Goal: Transaction & Acquisition: Purchase product/service

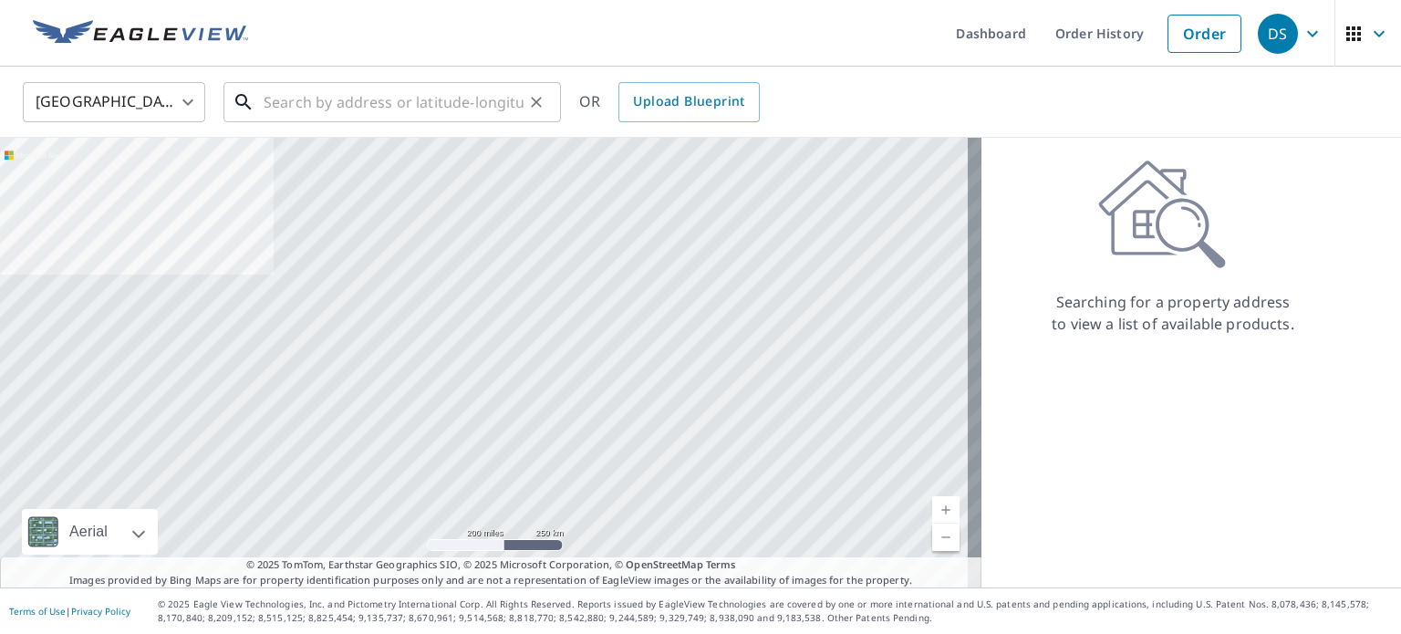
click at [398, 97] on input "text" at bounding box center [394, 102] width 260 height 51
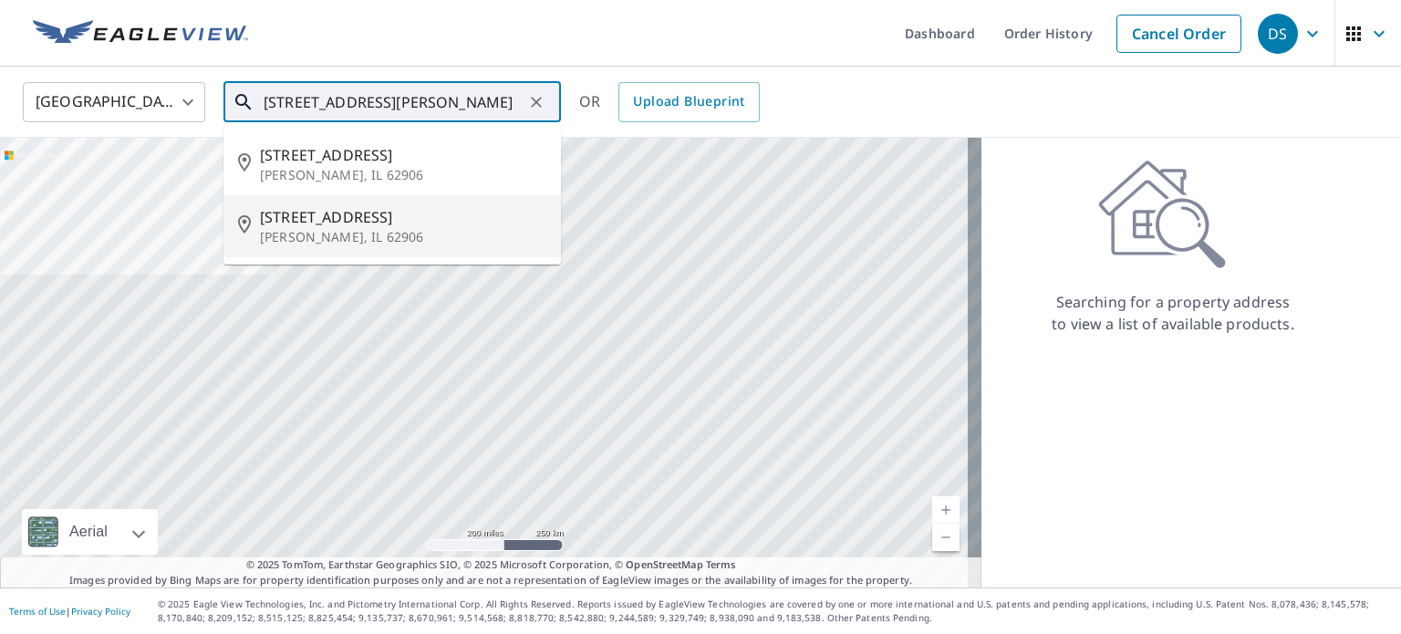
click at [339, 231] on p "[PERSON_NAME], IL 62906" at bounding box center [403, 237] width 286 height 18
type input "[STREET_ADDRESS][PERSON_NAME]"
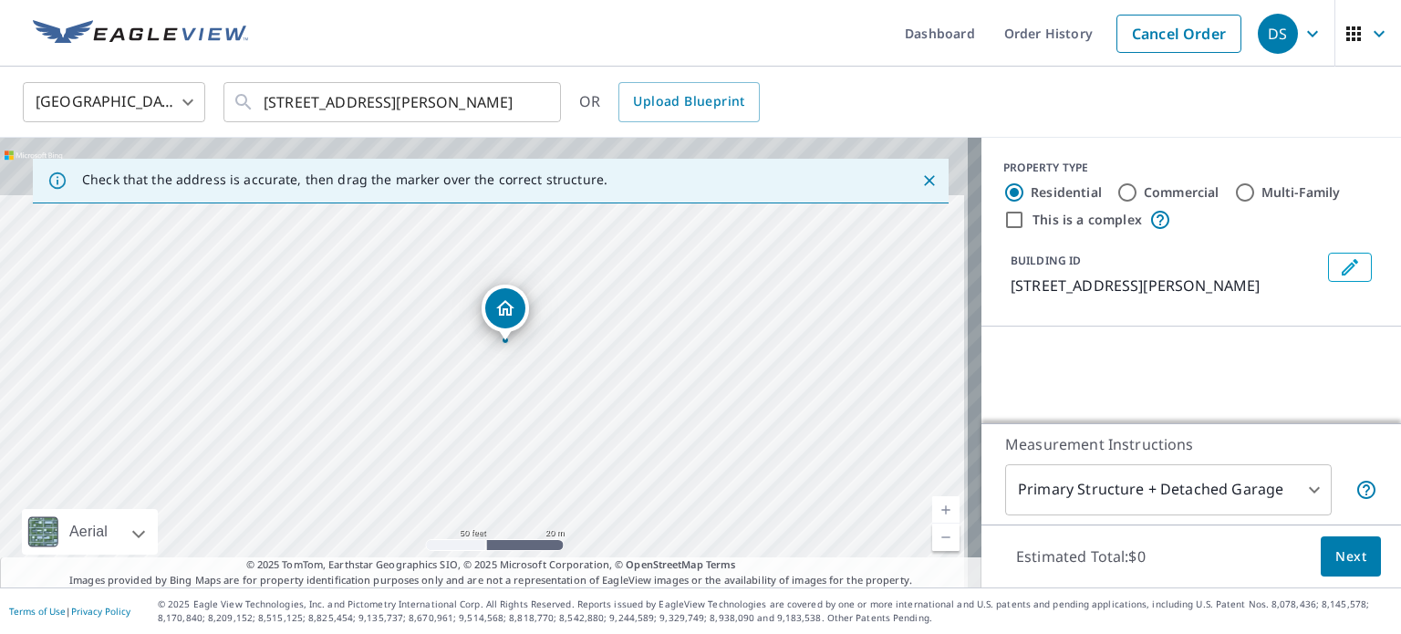
drag, startPoint x: 529, startPoint y: 339, endPoint x: 525, endPoint y: 463, distance: 124.1
click at [524, 482] on div "[STREET_ADDRESS][PERSON_NAME]" at bounding box center [490, 363] width 981 height 450
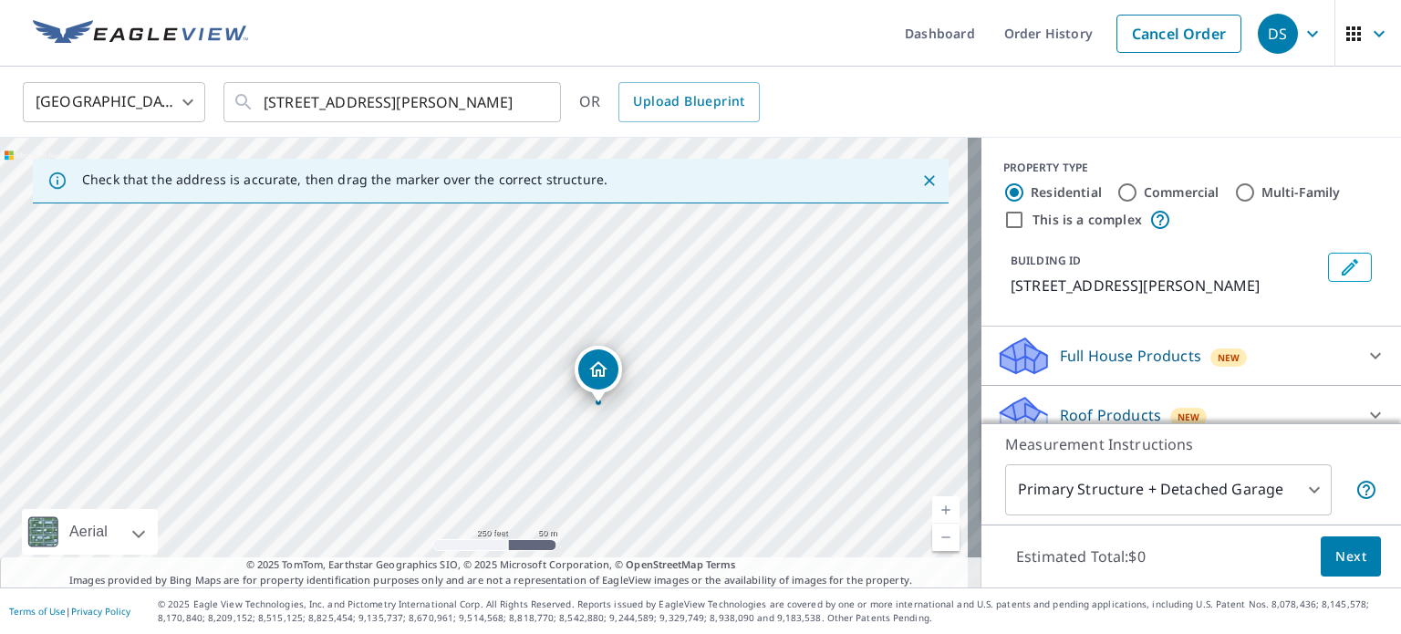
click at [1346, 549] on span "Next" at bounding box center [1350, 556] width 31 height 23
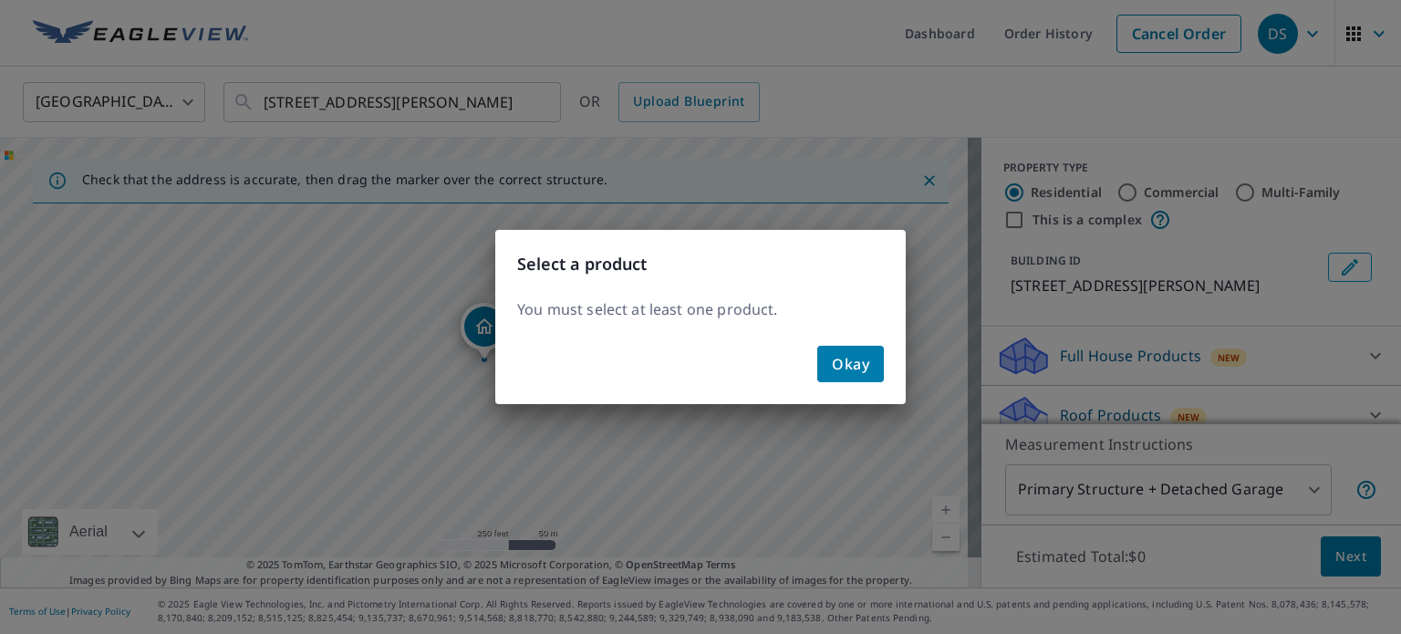
click at [853, 356] on span "Okay" at bounding box center [850, 364] width 37 height 26
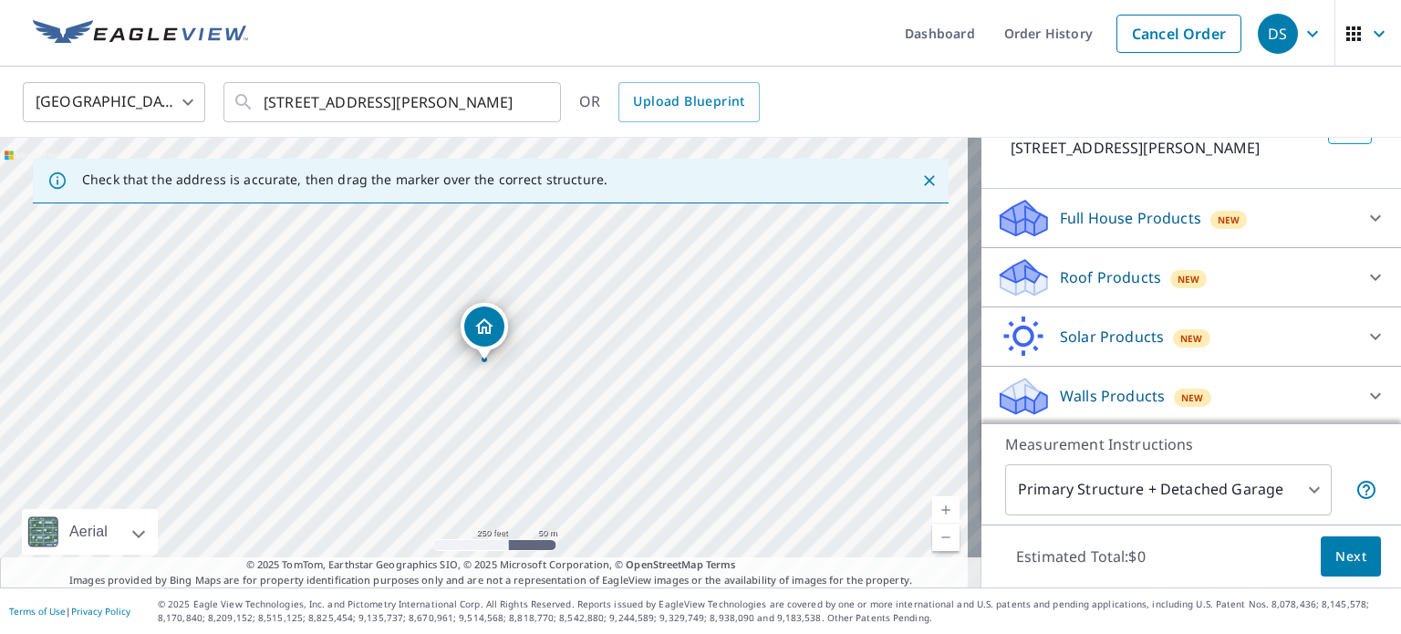
scroll to position [139, 0]
drag, startPoint x: 587, startPoint y: 314, endPoint x: 533, endPoint y: 421, distance: 120.7
click at [526, 426] on div "[STREET_ADDRESS][PERSON_NAME]" at bounding box center [490, 363] width 981 height 450
drag, startPoint x: 566, startPoint y: 467, endPoint x: 438, endPoint y: 353, distance: 171.9
click at [438, 353] on div "[STREET_ADDRESS][PERSON_NAME]" at bounding box center [490, 363] width 981 height 450
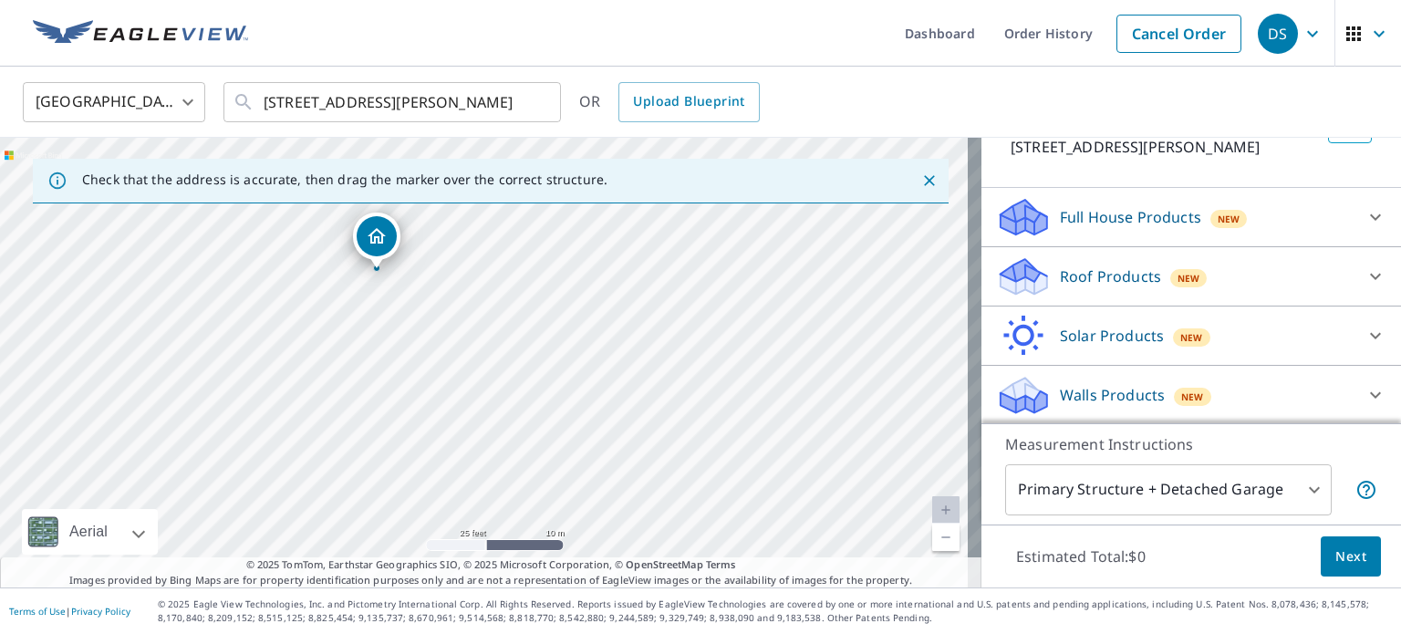
click at [1277, 269] on div "Roof Products New" at bounding box center [1175, 276] width 358 height 43
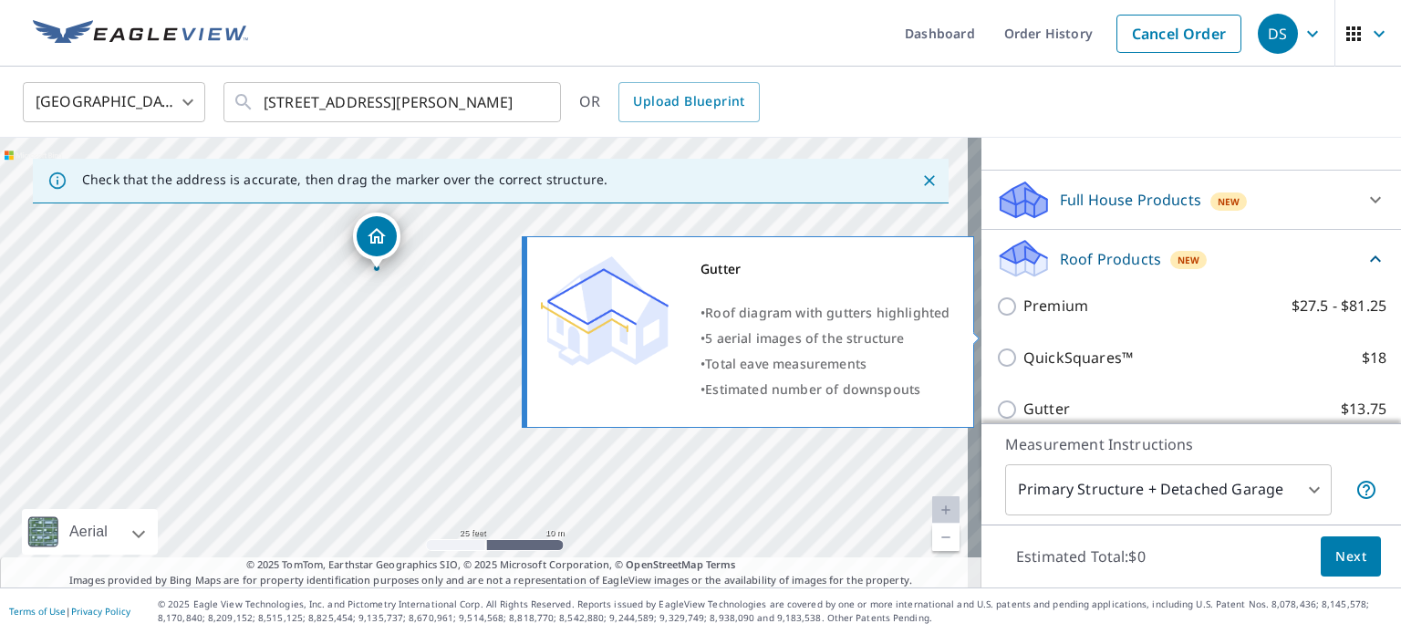
scroll to position [70, 0]
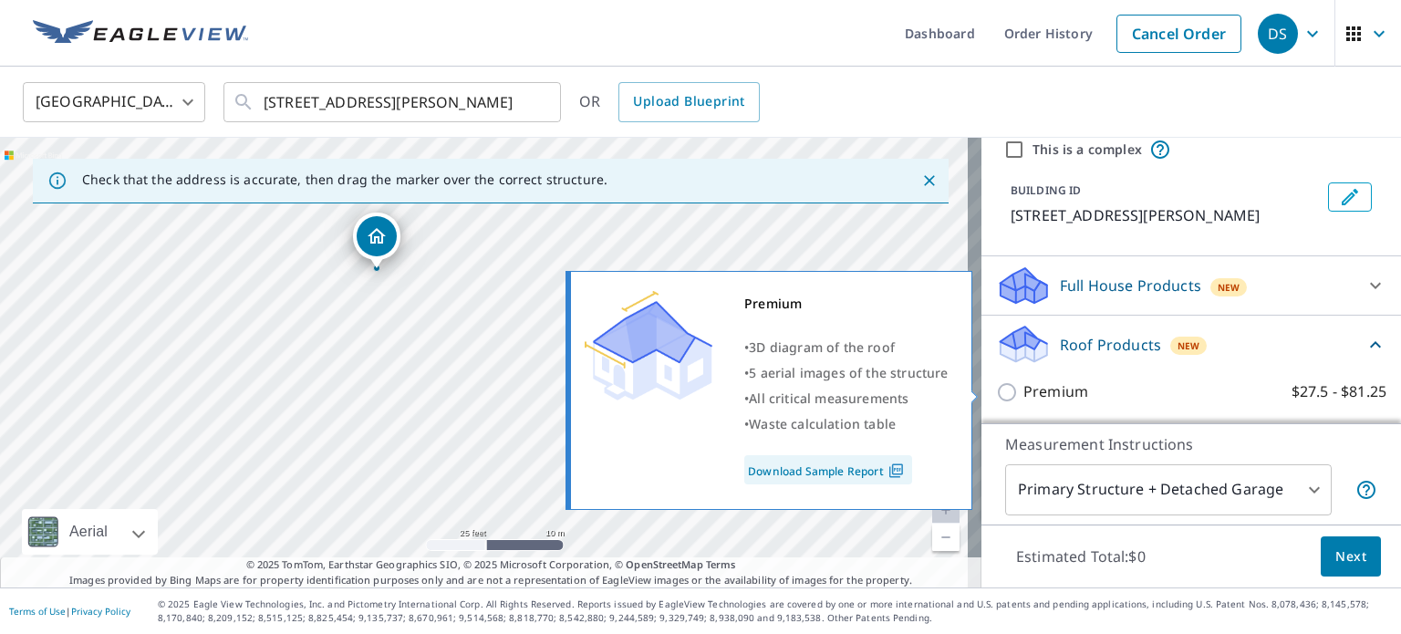
click at [998, 393] on input "Premium $27.5 - $81.25" at bounding box center [1009, 392] width 27 height 22
checkbox input "true"
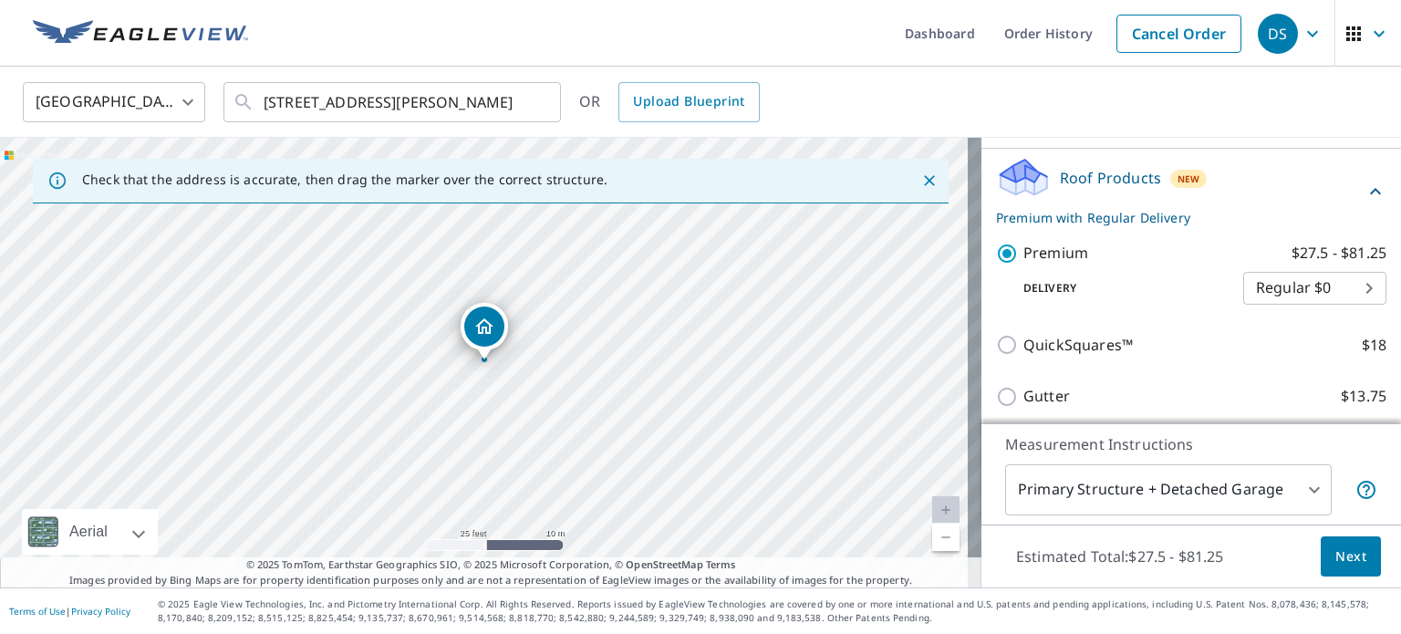
scroll to position [412, 0]
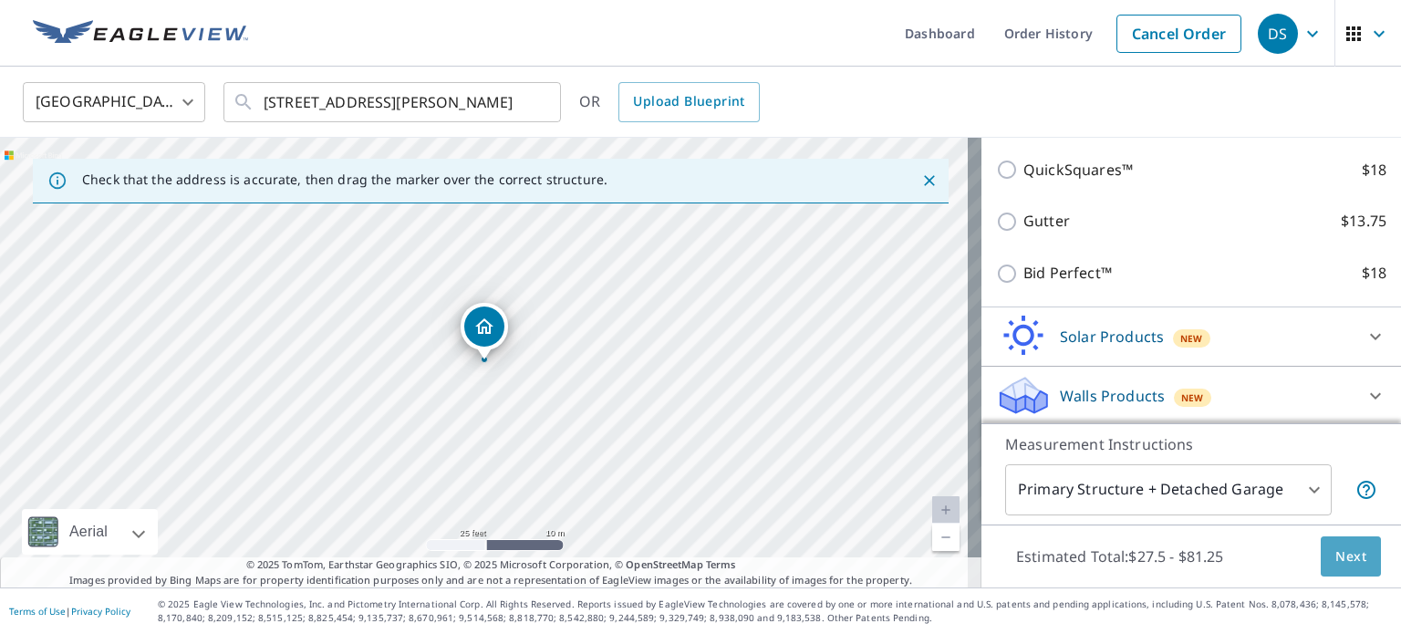
click at [1347, 557] on span "Next" at bounding box center [1350, 556] width 31 height 23
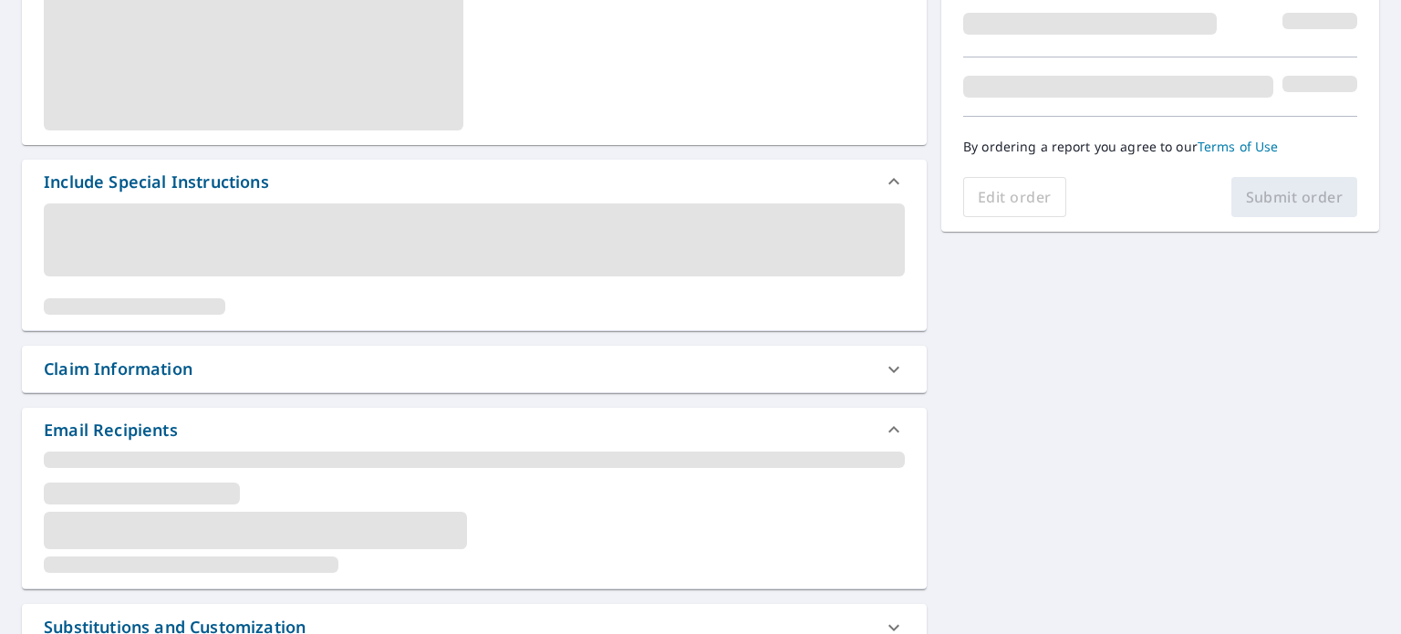
scroll to position [456, 0]
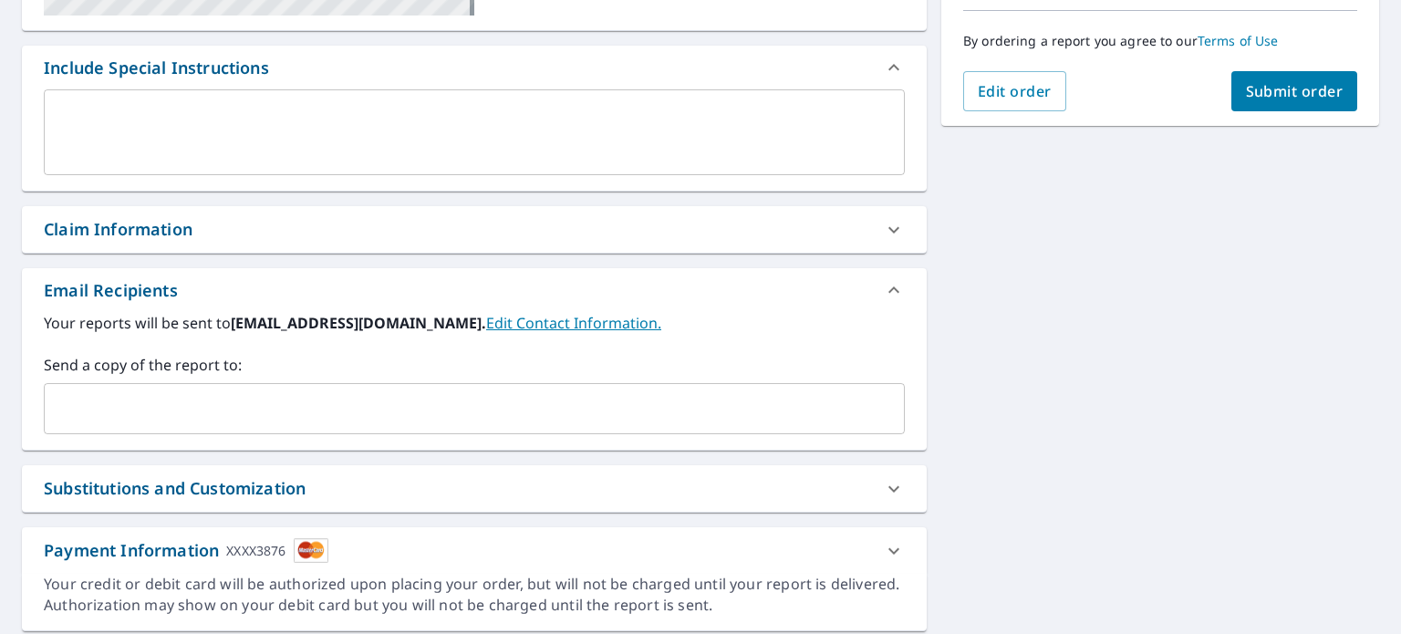
click at [187, 401] on input "text" at bounding box center [460, 408] width 817 height 35
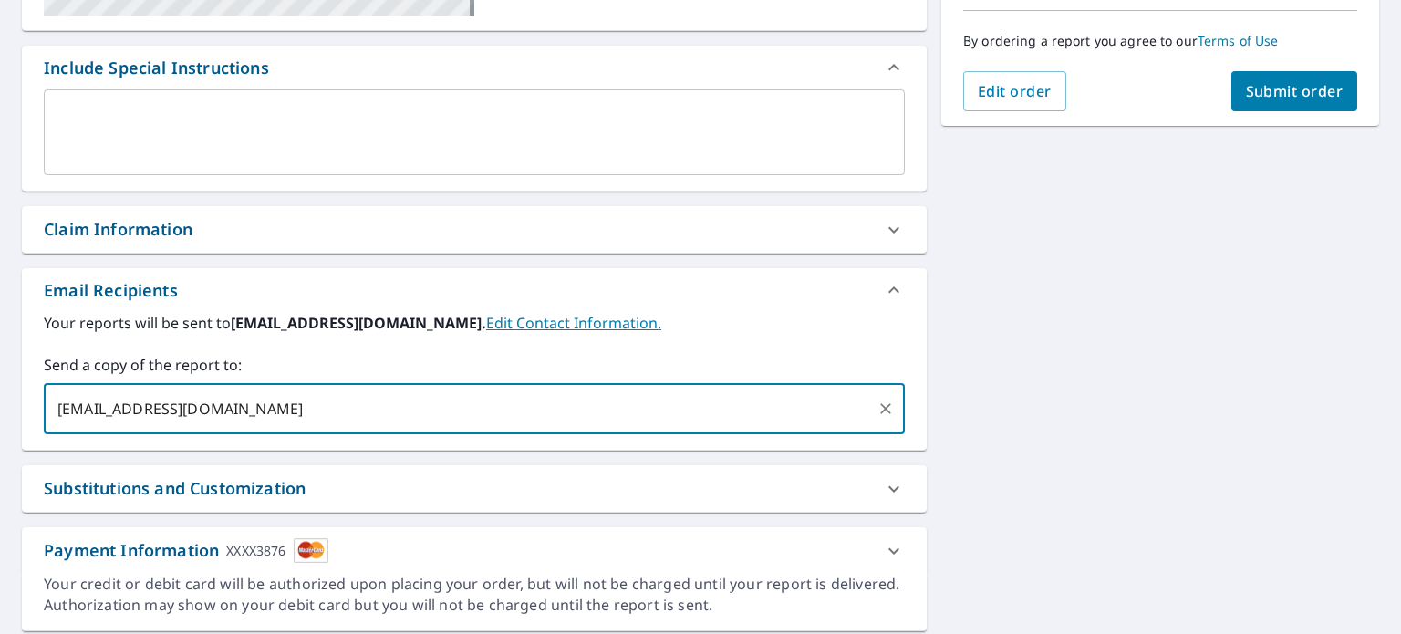
type input "[EMAIL_ADDRESS][DOMAIN_NAME]"
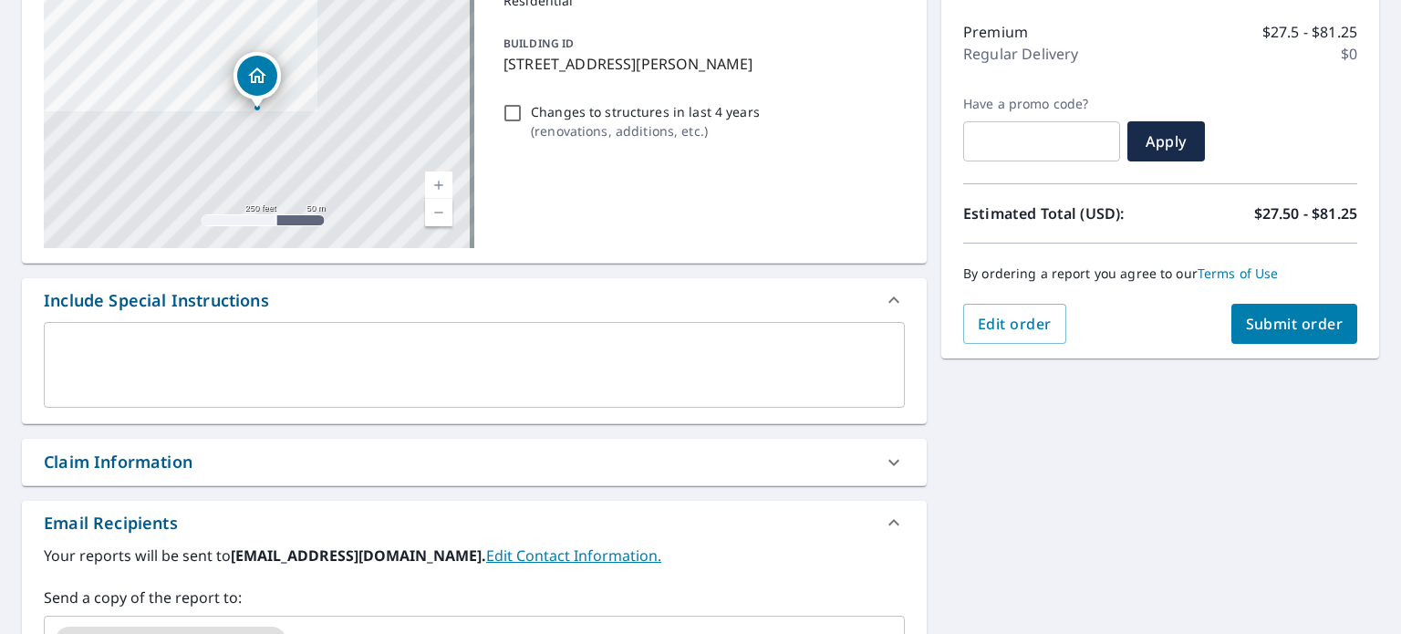
scroll to position [0, 0]
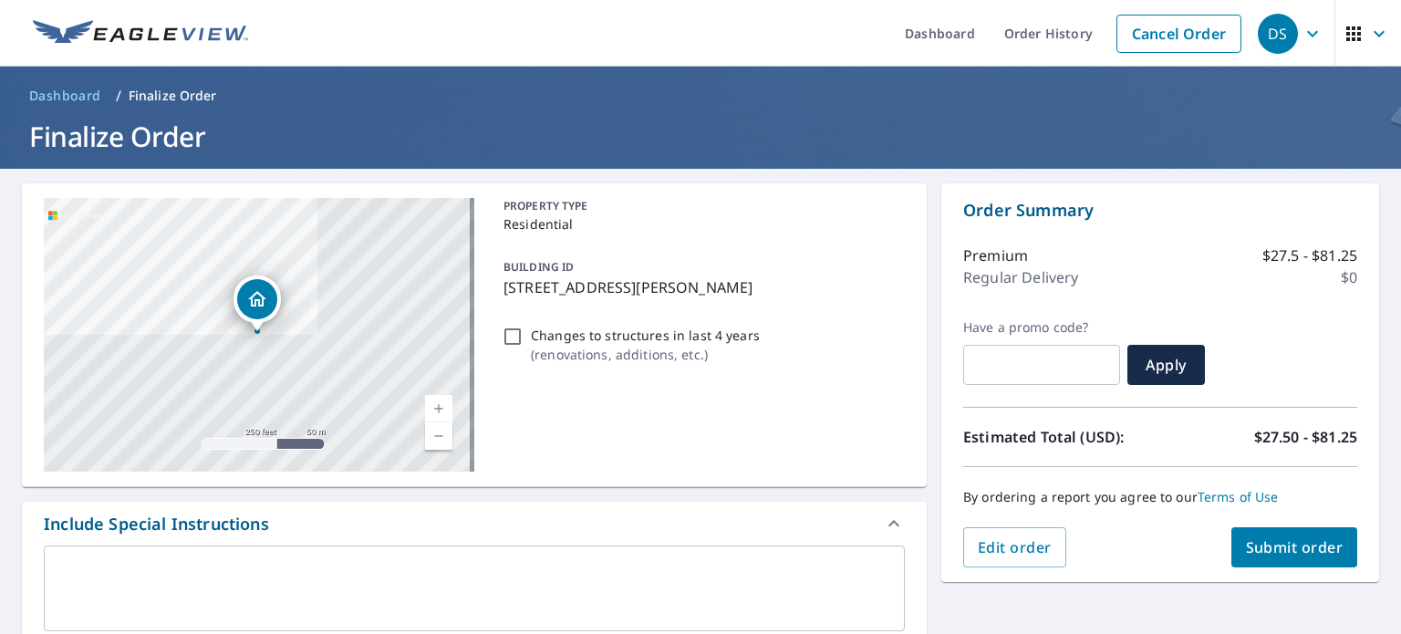
click at [1285, 551] on span "Submit order" at bounding box center [1295, 547] width 98 height 20
